Goal: Task Accomplishment & Management: Manage account settings

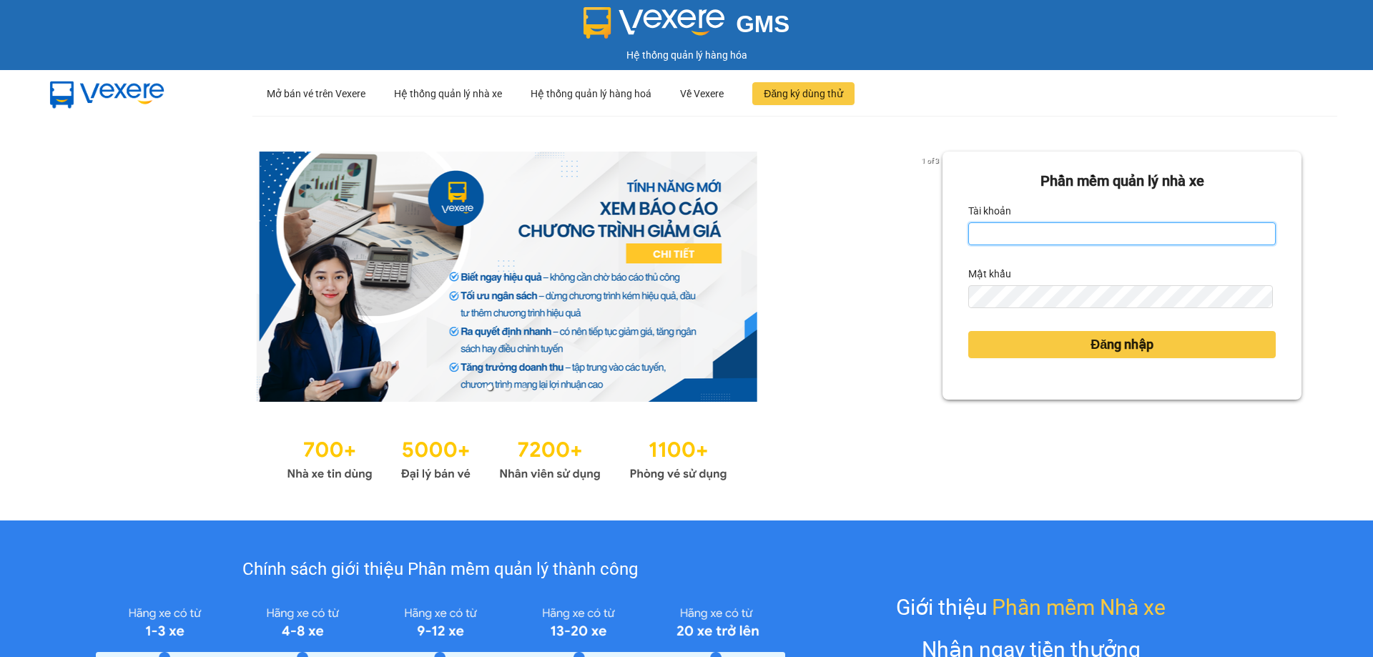
click at [1003, 226] on input "Tài khoản" at bounding box center [1121, 233] width 307 height 23
type input "vudung.thoidai"
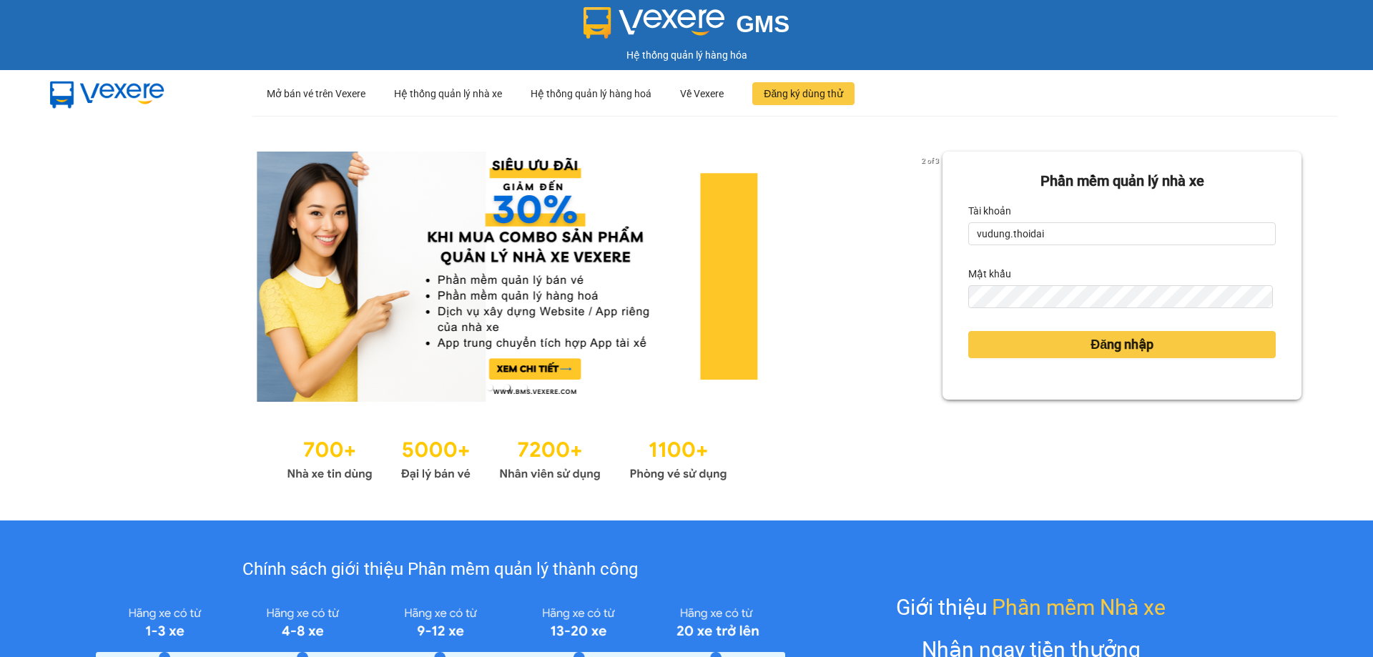
click at [998, 281] on label "Mật khẩu" at bounding box center [989, 273] width 43 height 23
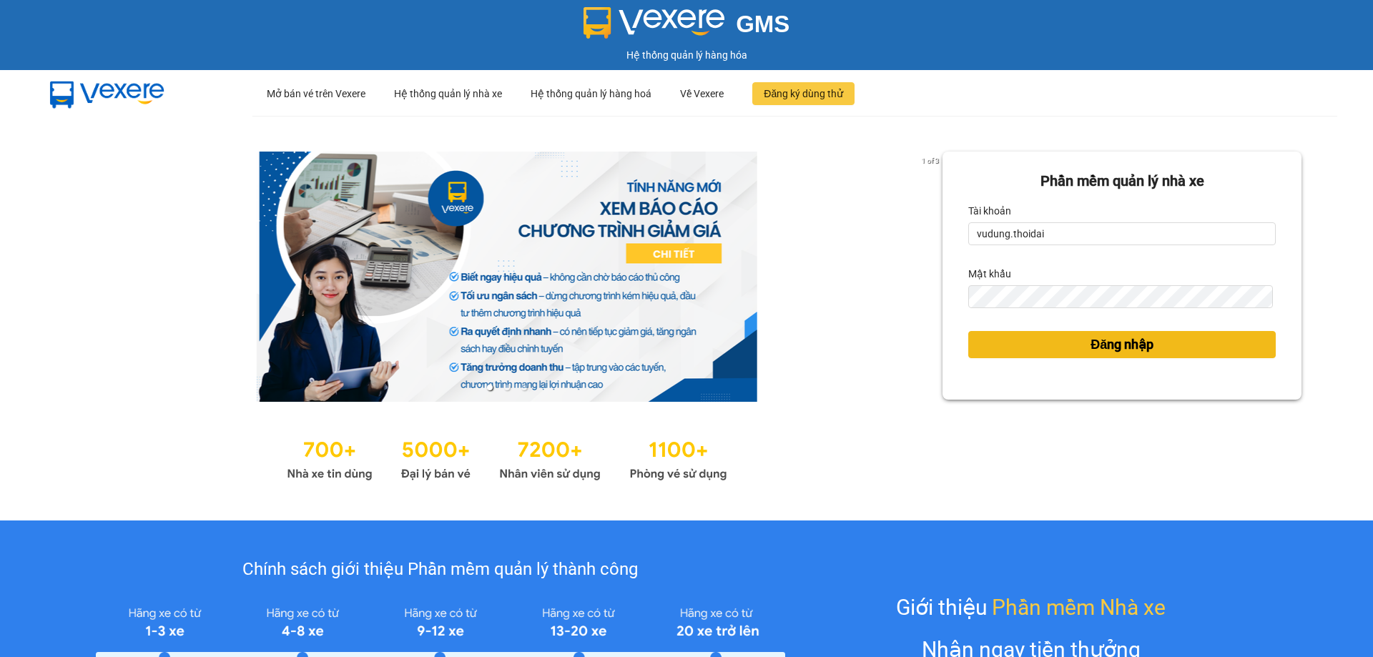
click at [1008, 352] on button "Đăng nhập" at bounding box center [1121, 344] width 307 height 27
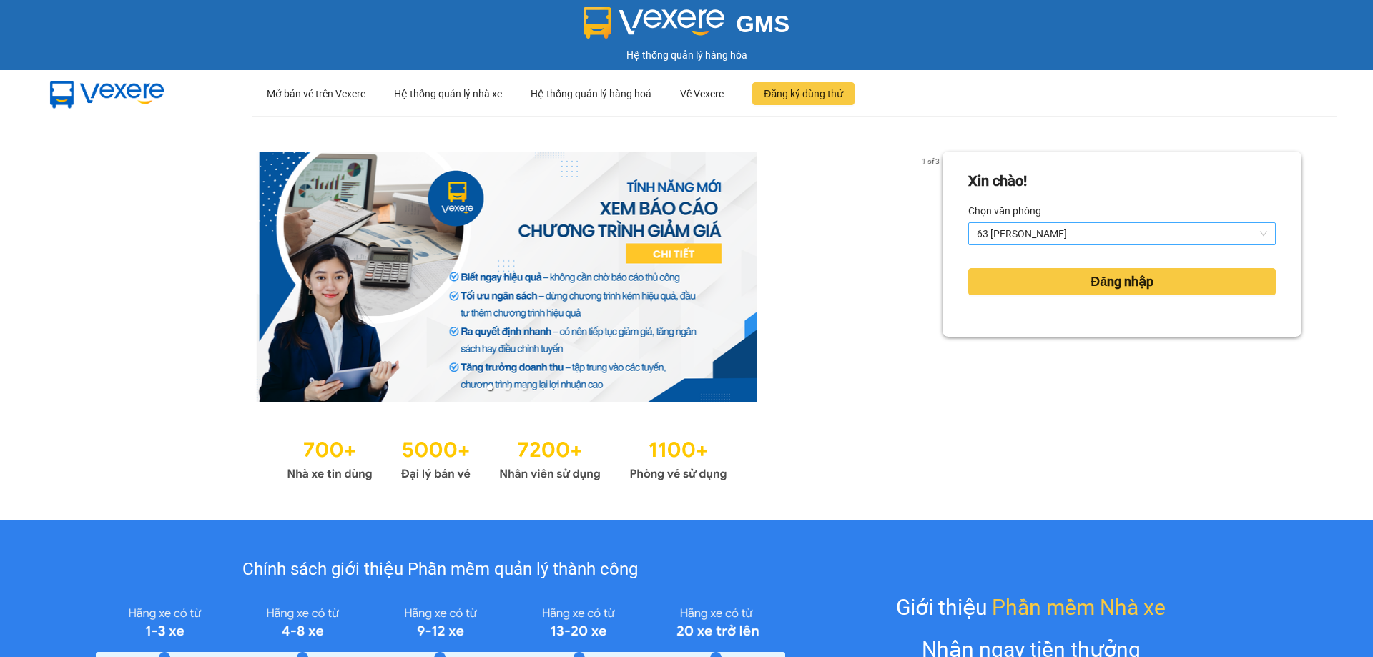
click at [1136, 234] on span "63 [PERSON_NAME]" at bounding box center [1122, 233] width 290 height 21
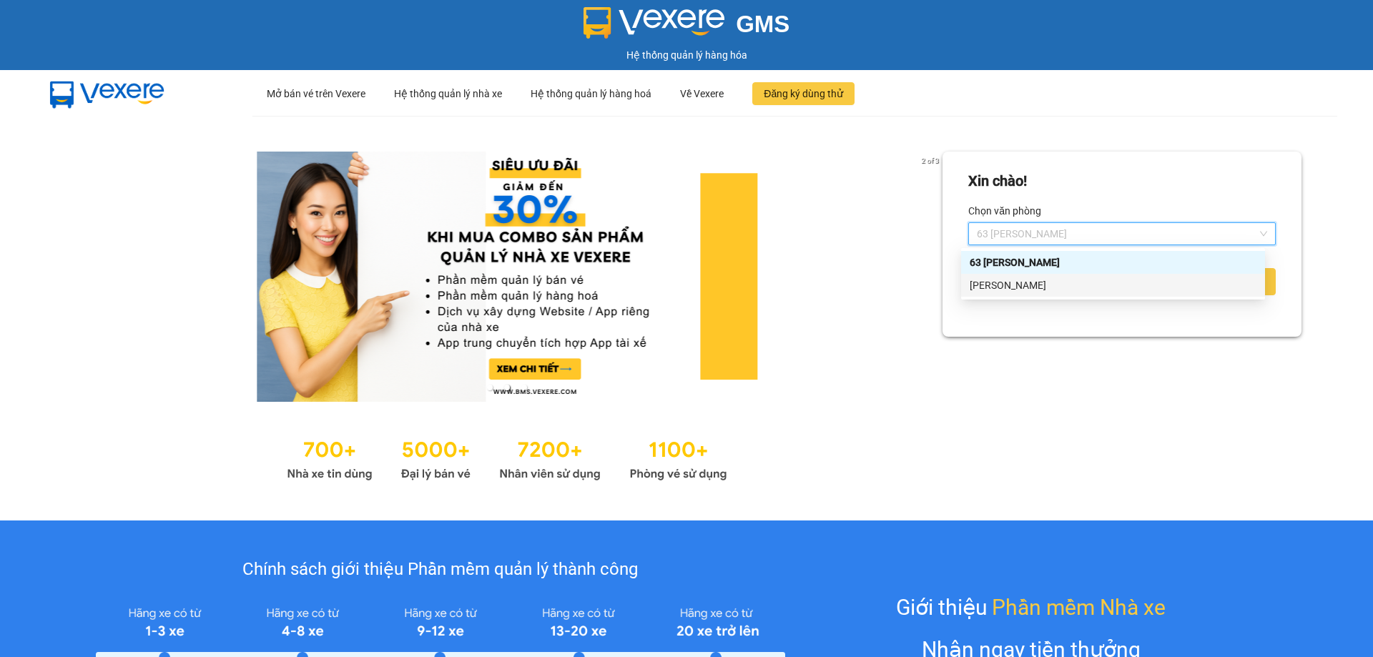
click at [1117, 281] on div "[PERSON_NAME]" at bounding box center [1113, 285] width 287 height 16
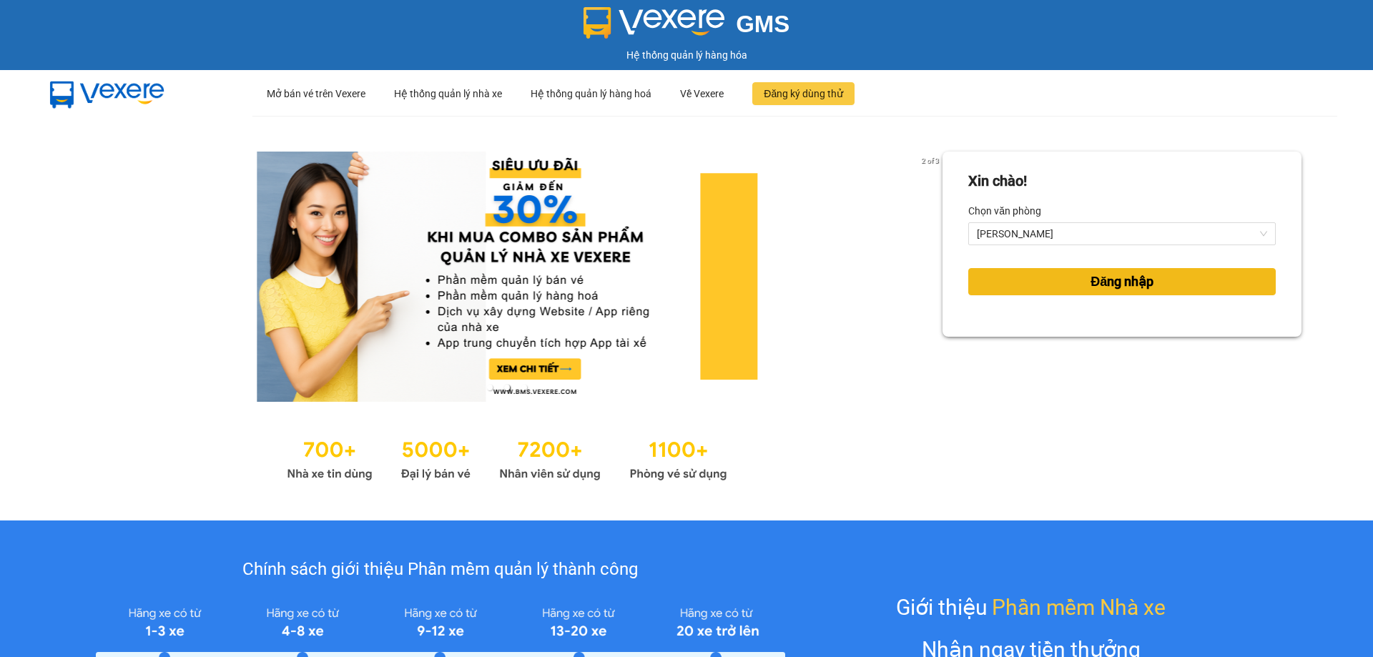
click at [1116, 284] on span "Đăng nhập" at bounding box center [1121, 282] width 63 height 20
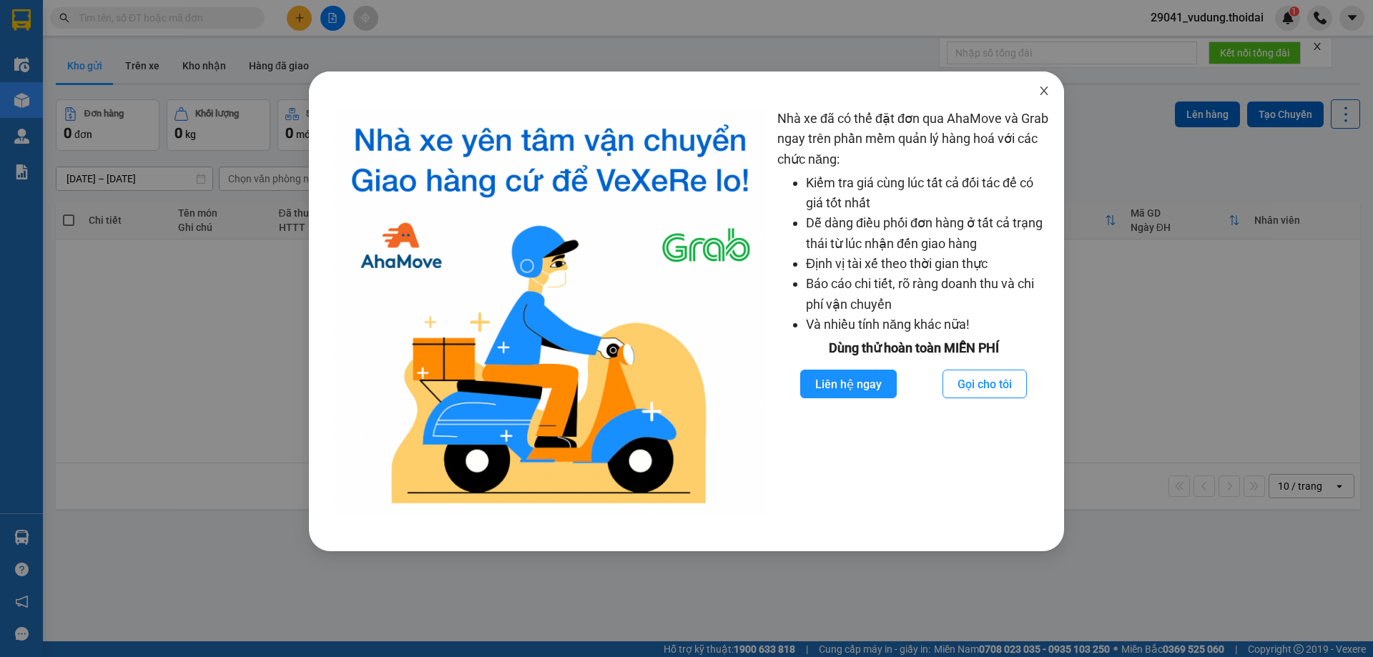
click at [1048, 94] on icon "close" at bounding box center [1043, 90] width 11 height 11
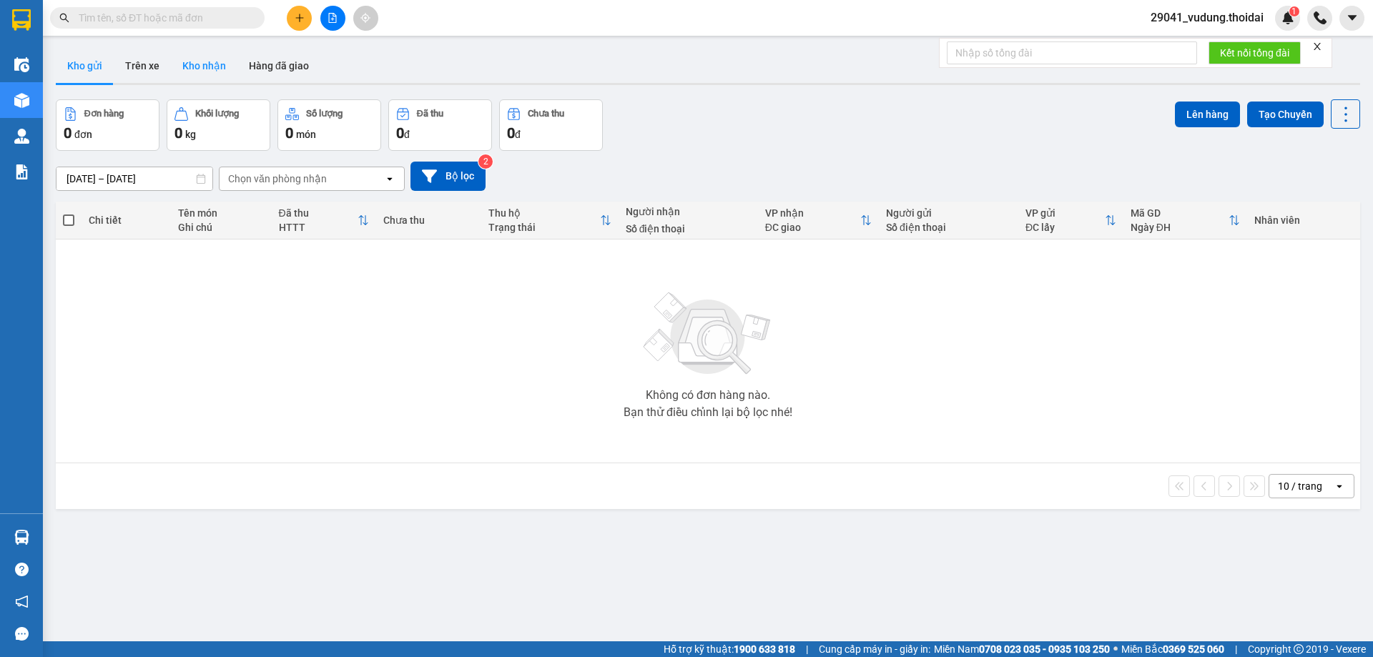
click at [189, 59] on button "Kho nhận" at bounding box center [204, 66] width 67 height 34
